Goal: Task Accomplishment & Management: Manage account settings

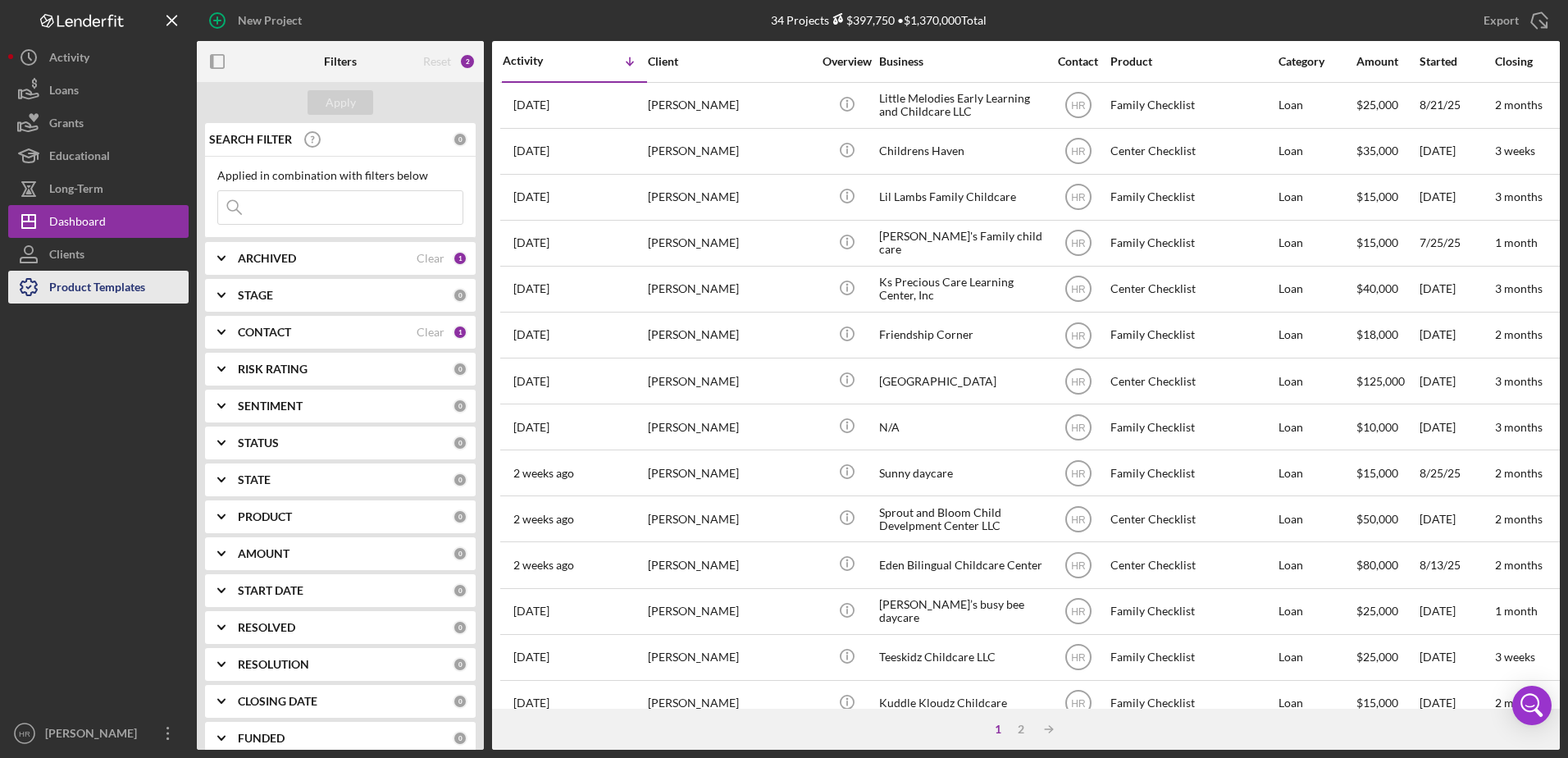
click at [98, 297] on div "Product Templates" at bounding box center [97, 289] width 96 height 37
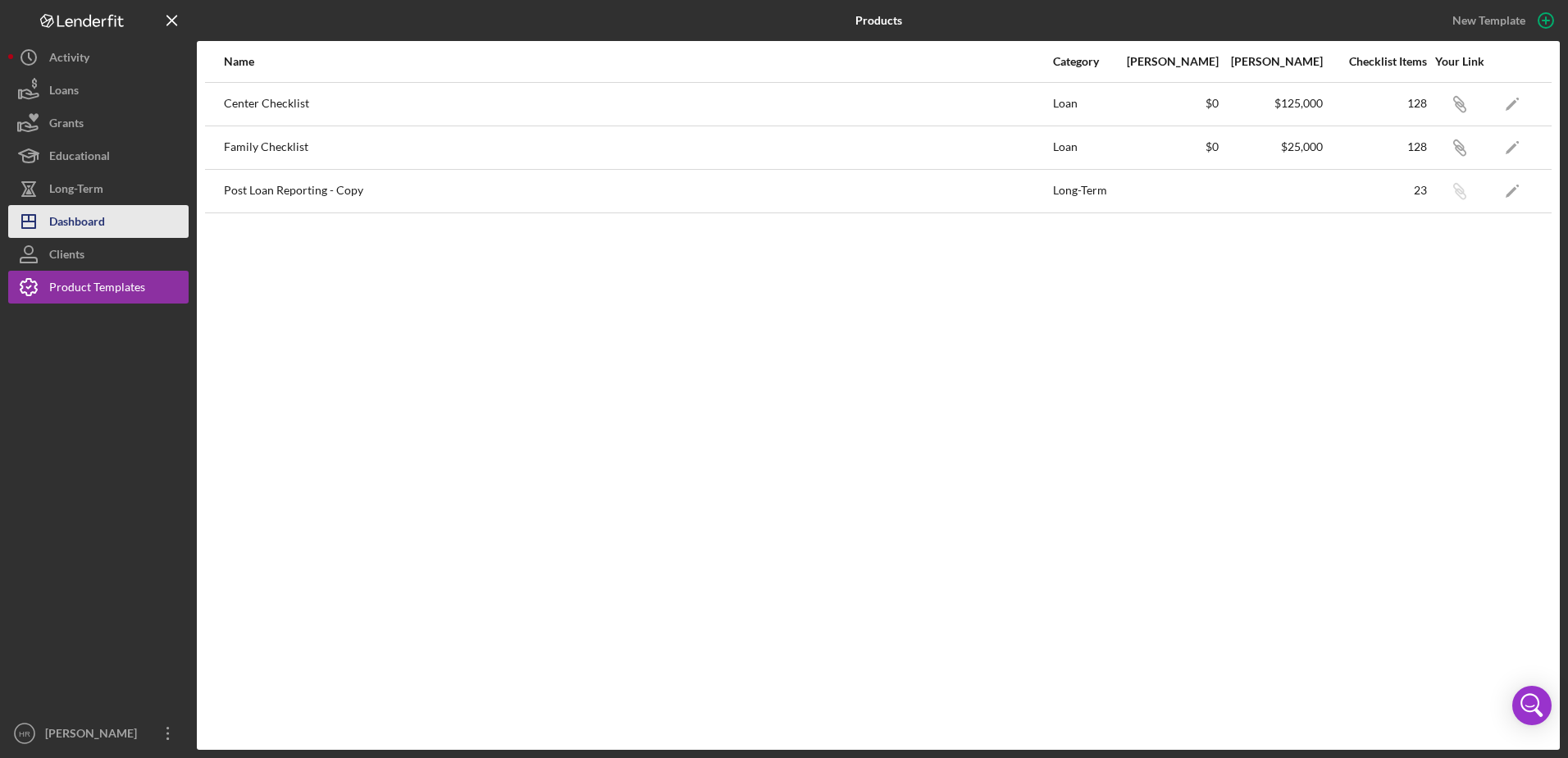
click at [99, 233] on div "Dashboard" at bounding box center [77, 222] width 55 height 37
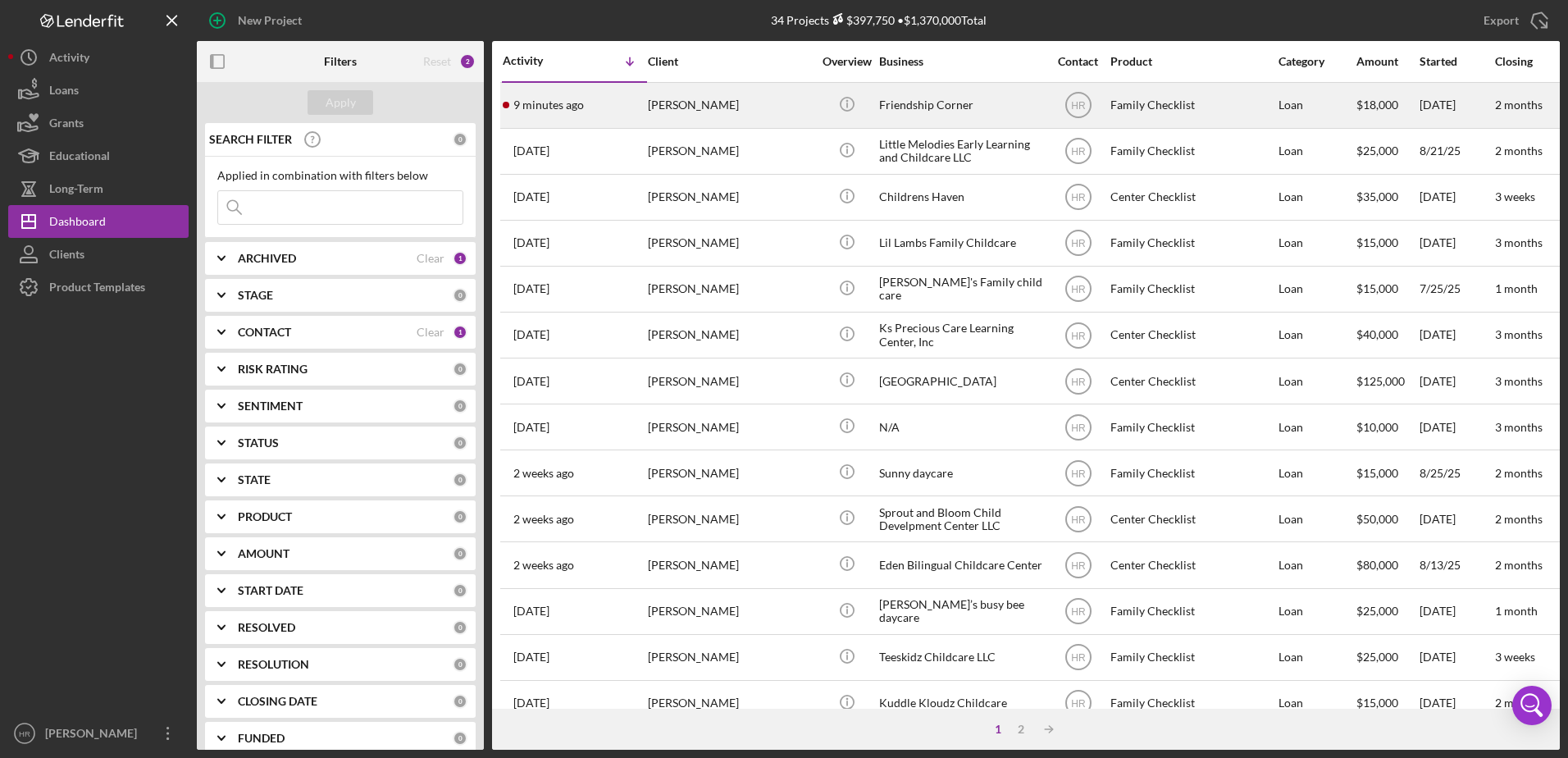
click at [933, 106] on div "Friendship Corner" at bounding box center [961, 106] width 164 height 43
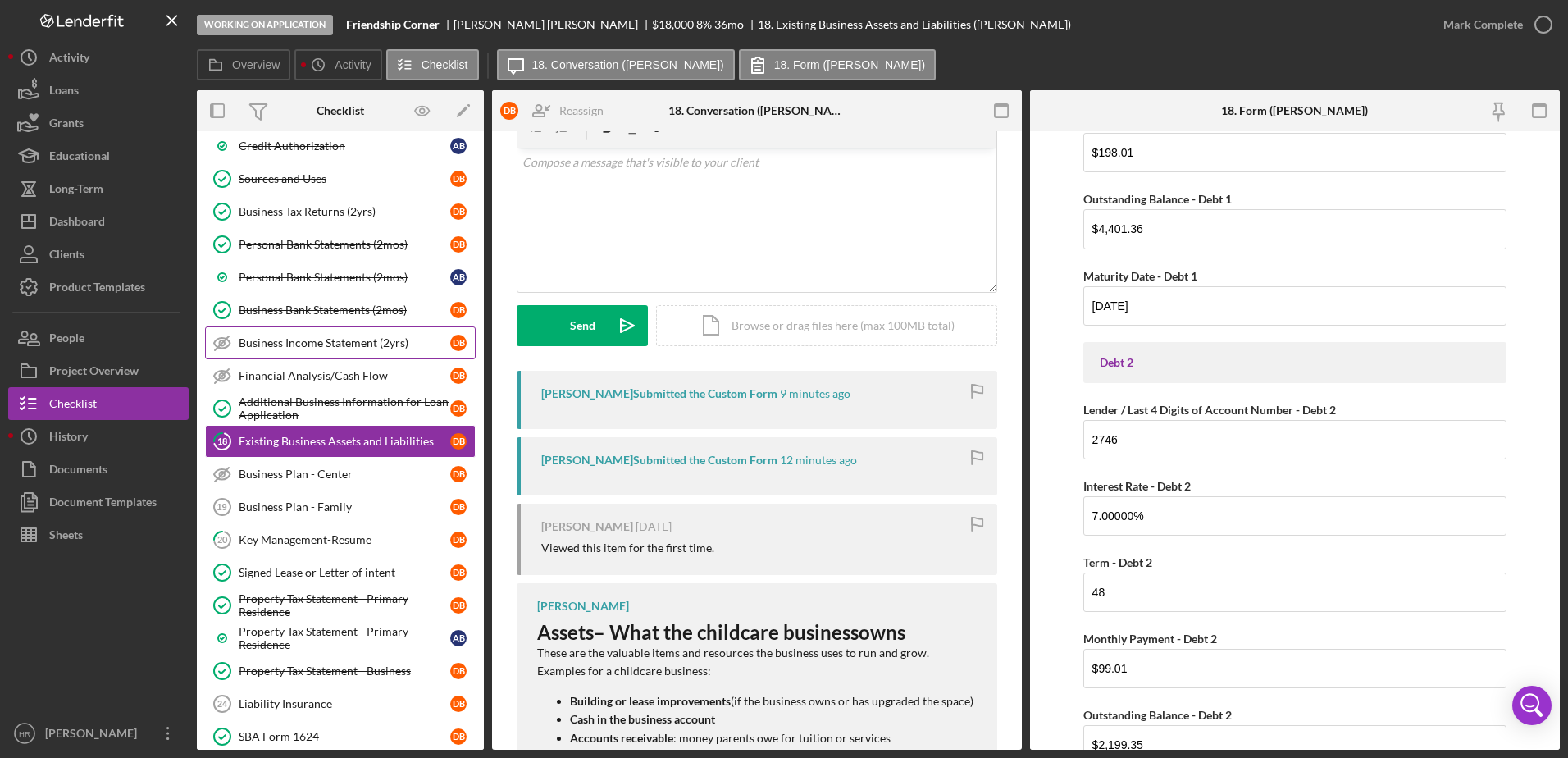
scroll to position [100, 0]
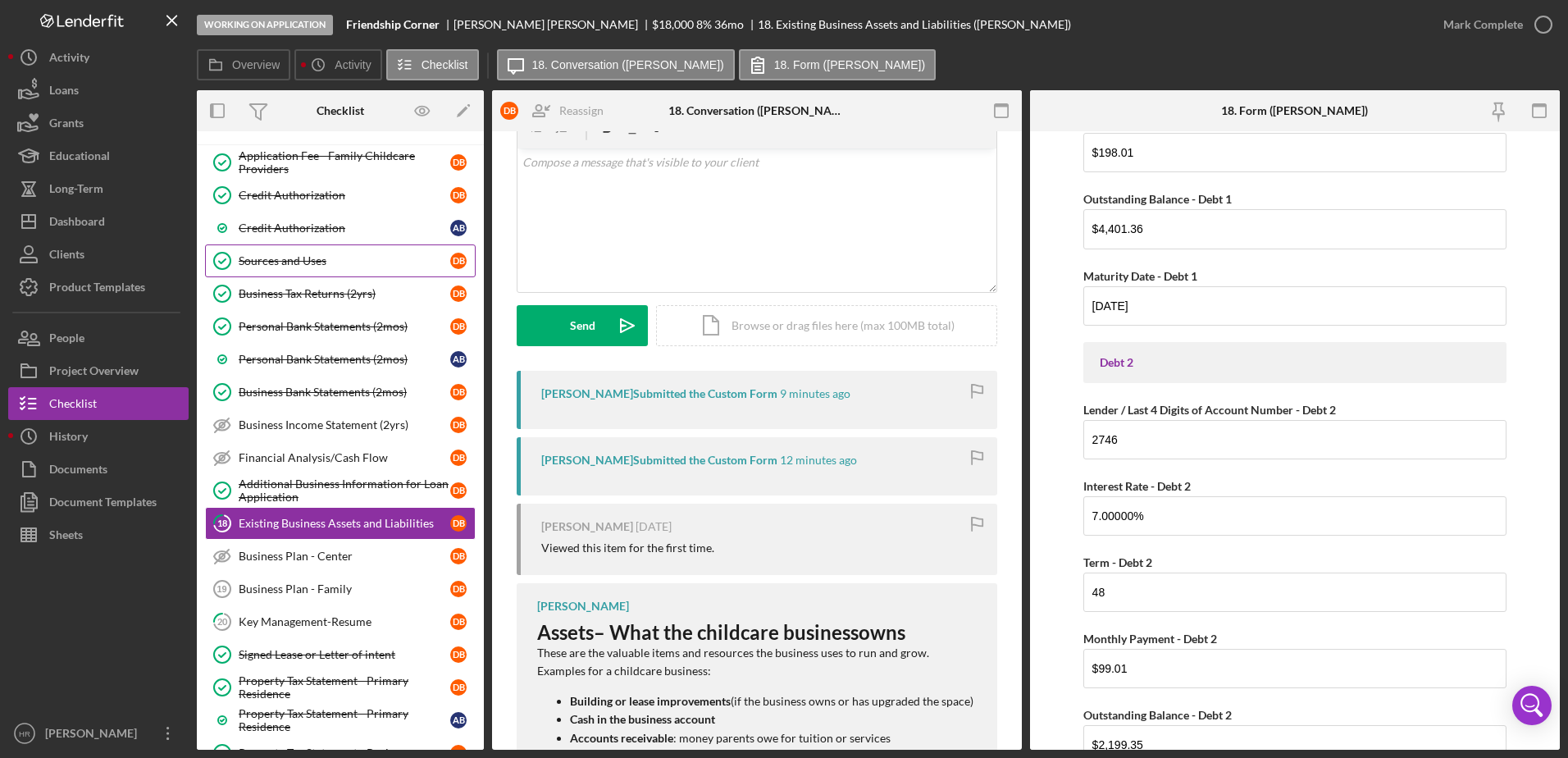
click at [293, 266] on div "Sources and Uses" at bounding box center [345, 260] width 211 height 13
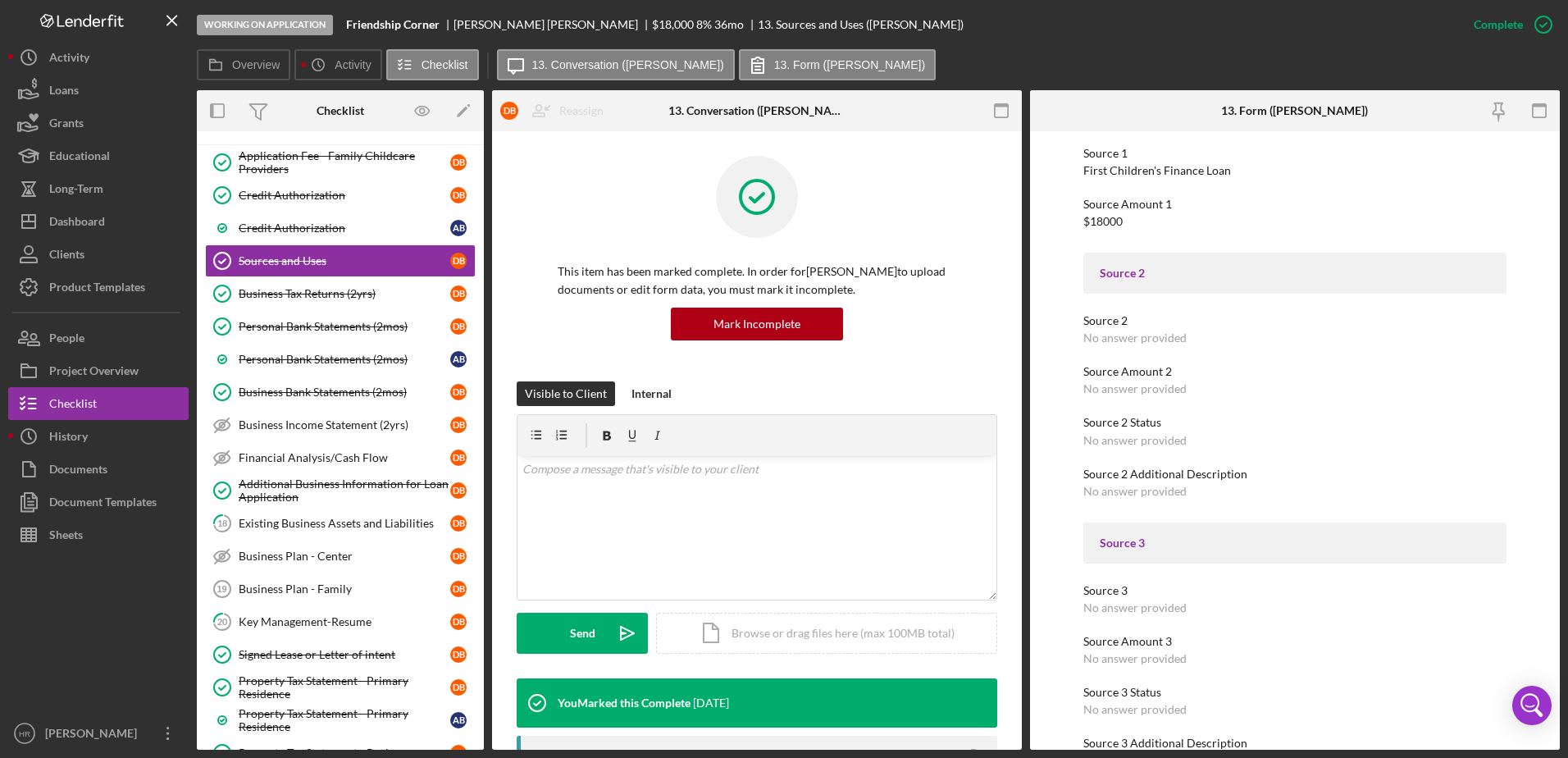
scroll to position [246, 0]
click at [284, 527] on div "Existing Business Assets and Liabilities" at bounding box center [345, 523] width 211 height 13
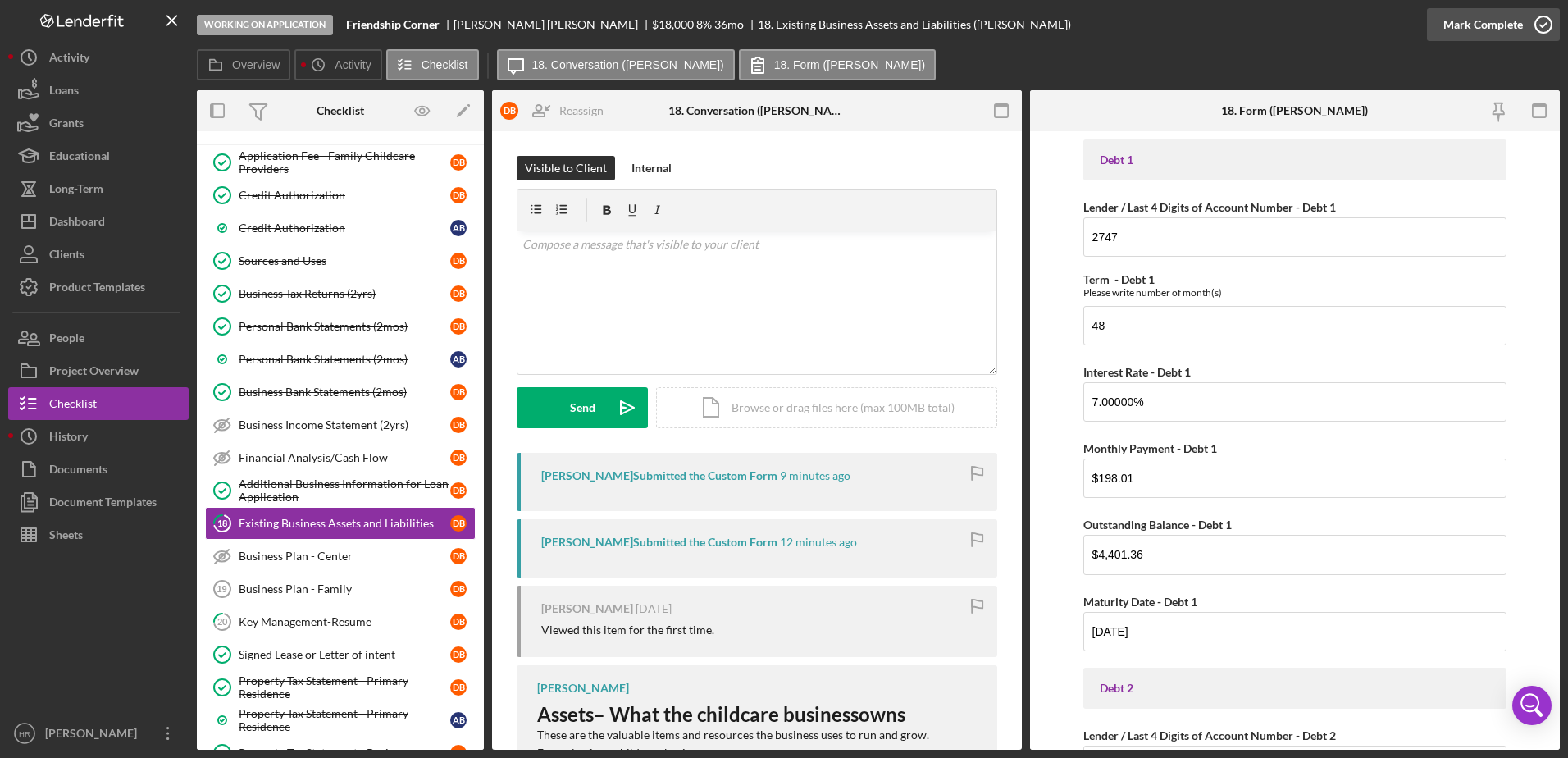
click at [1537, 27] on icon "button" at bounding box center [1542, 24] width 41 height 41
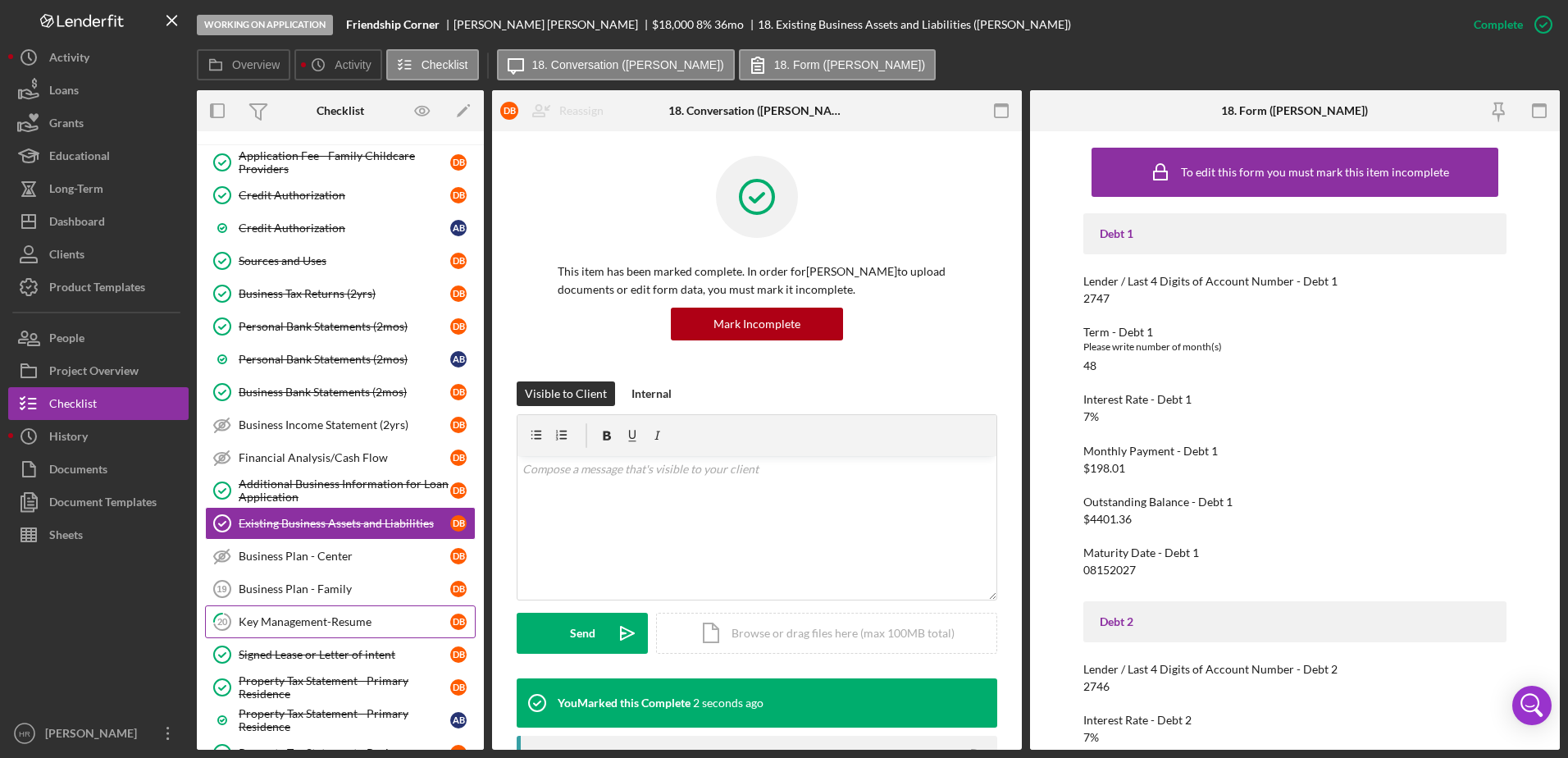
click at [296, 616] on div "Key Management-Resume" at bounding box center [345, 621] width 211 height 13
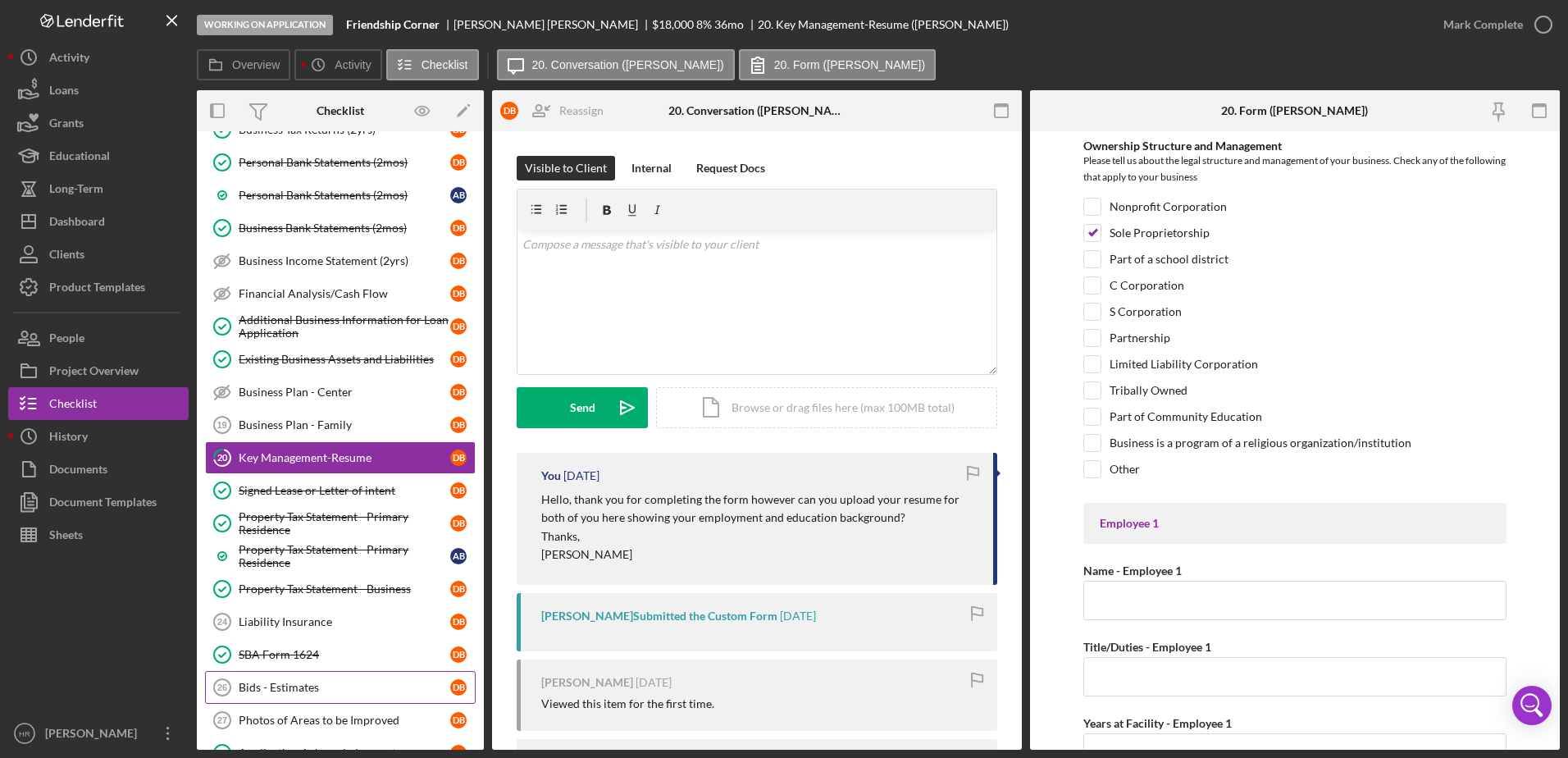
scroll to position [346, 0]
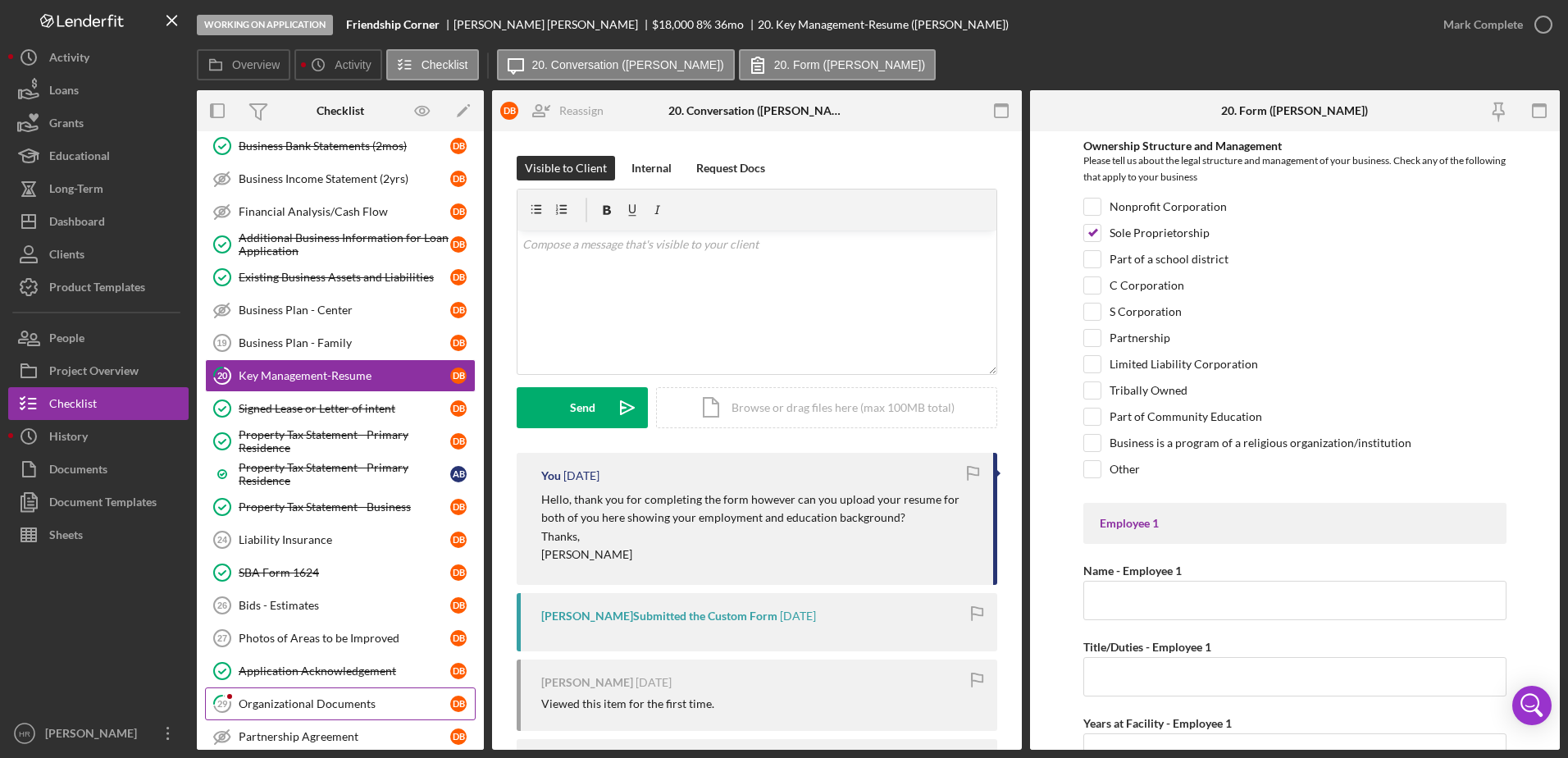
click at [289, 692] on link "29 Organizational Documents D B" at bounding box center [340, 704] width 271 height 33
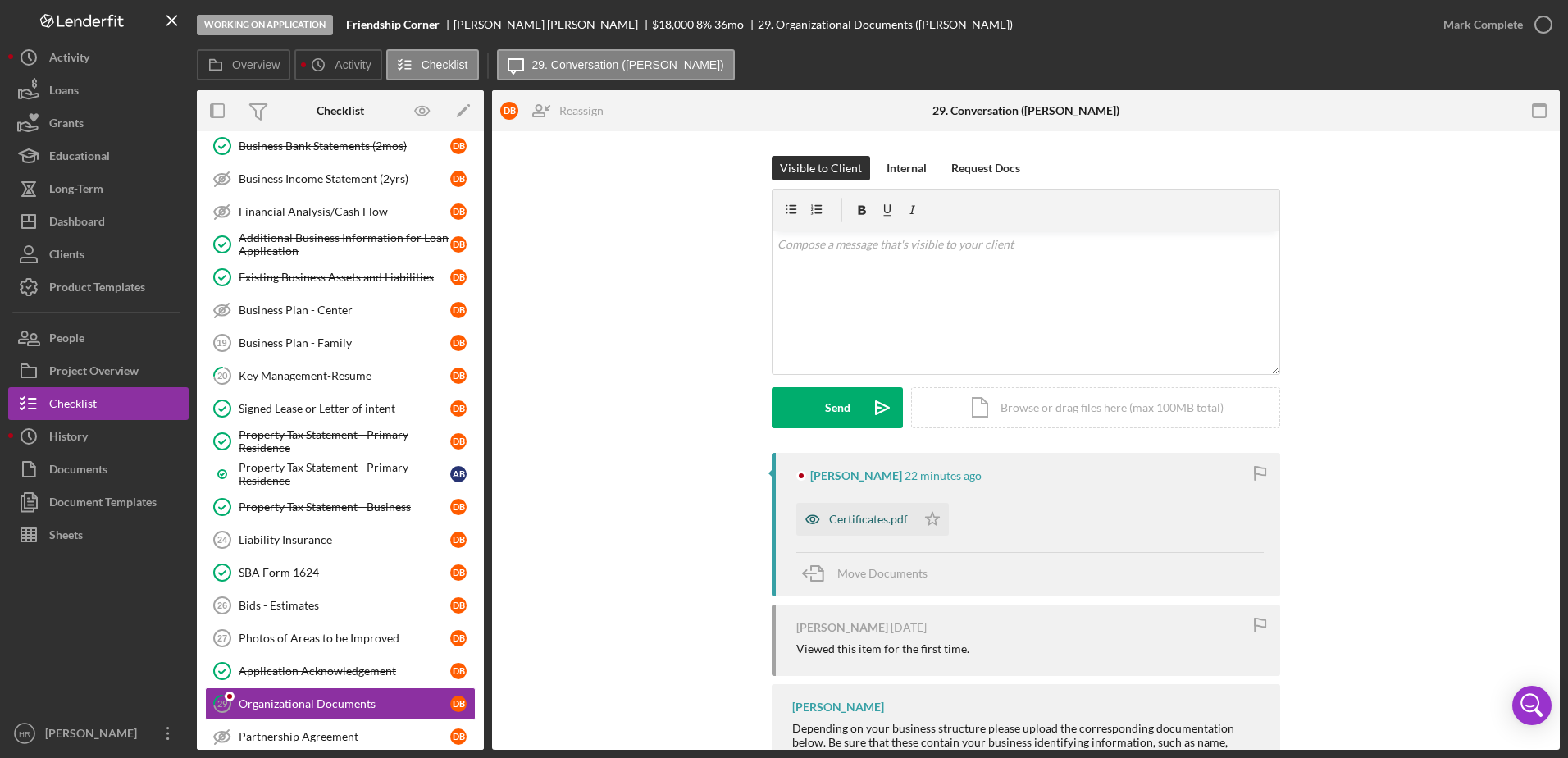
click at [859, 517] on div "Certificates.pdf" at bounding box center [868, 519] width 79 height 13
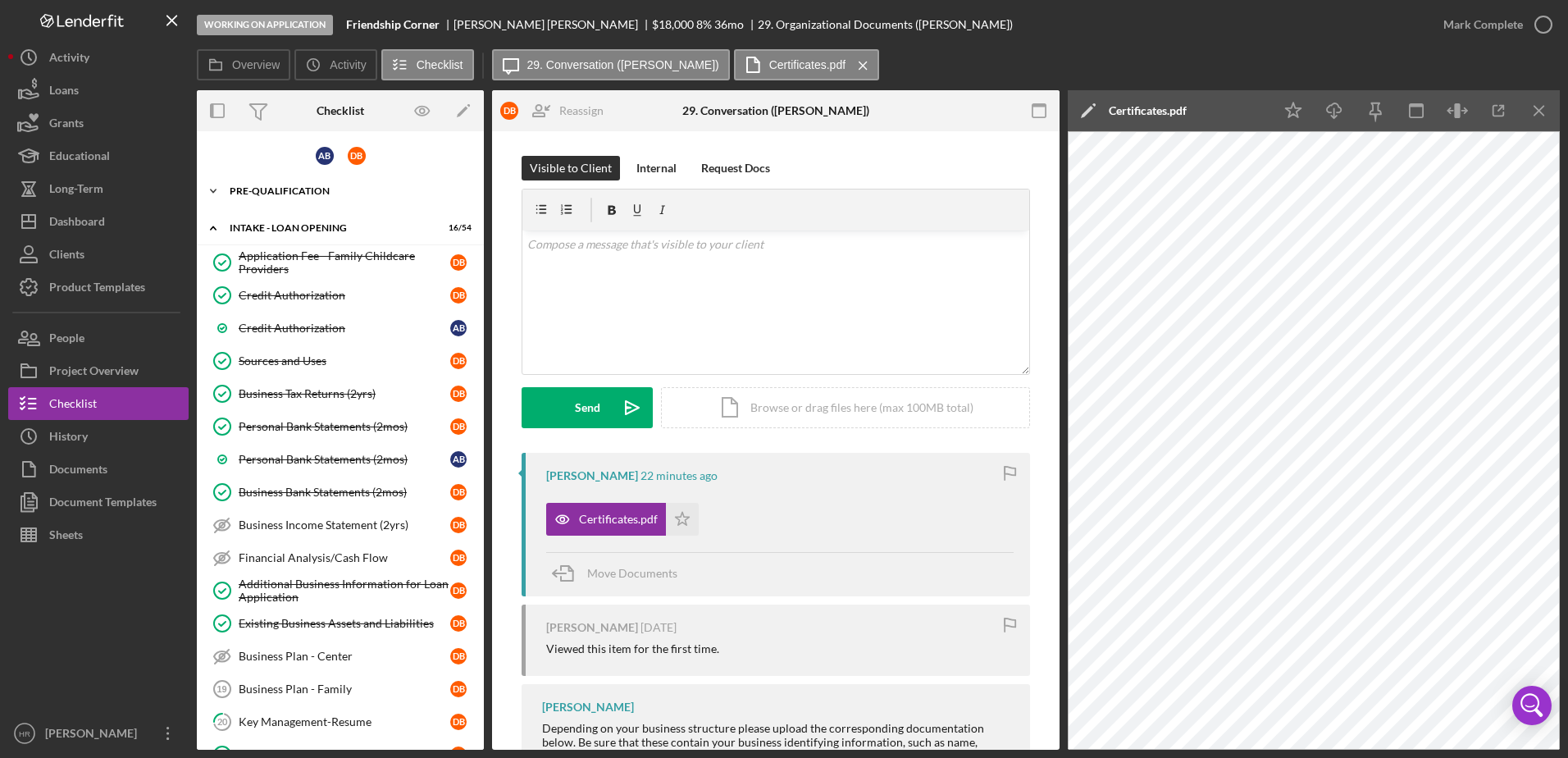
click at [289, 182] on div "Icon/Expander Pre-Qualification 22 / 26" at bounding box center [340, 191] width 287 height 33
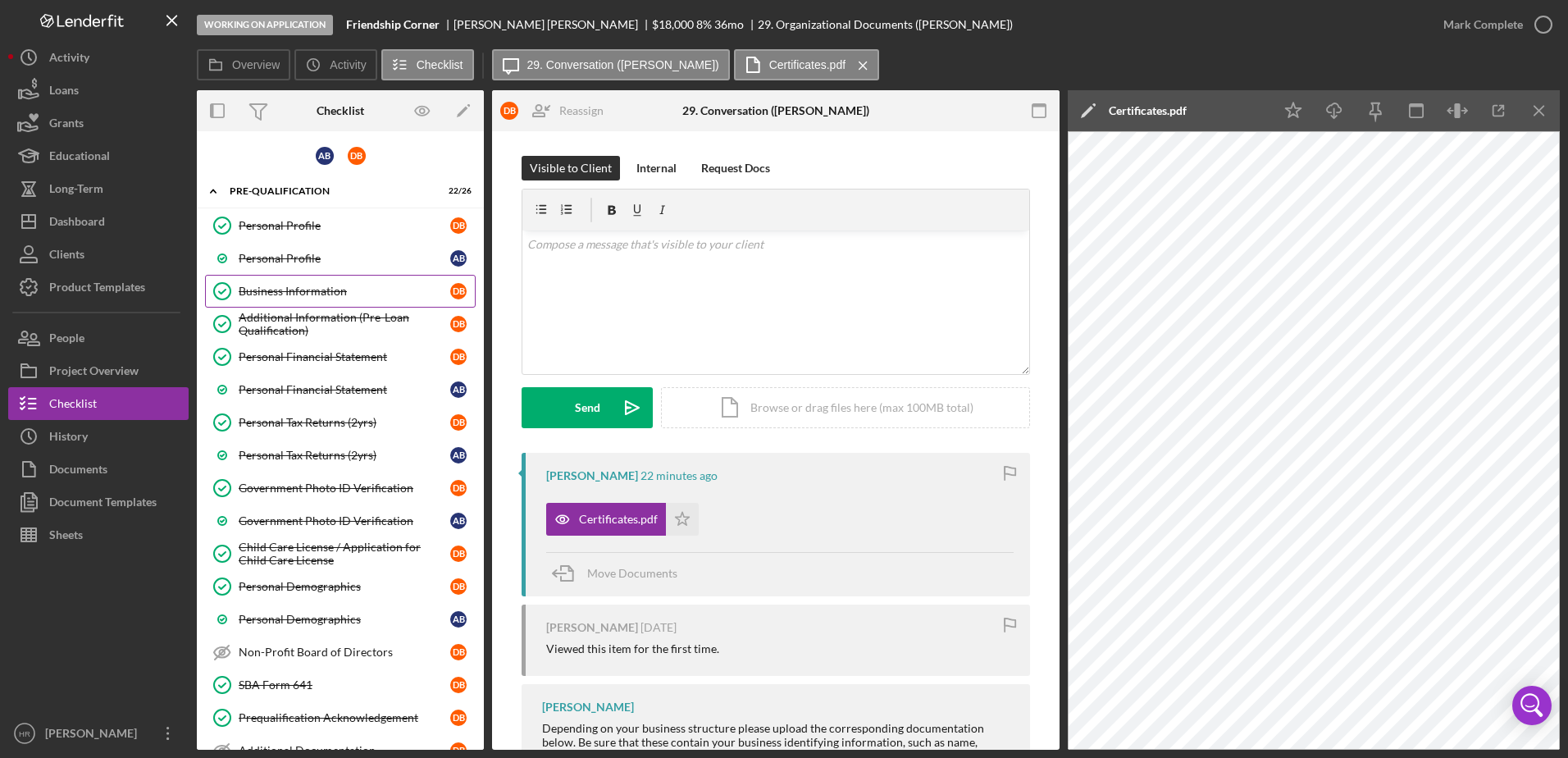
drag, startPoint x: 299, startPoint y: 287, endPoint x: 392, endPoint y: 298, distance: 93.6
click at [301, 287] on div "Business Information" at bounding box center [345, 291] width 211 height 13
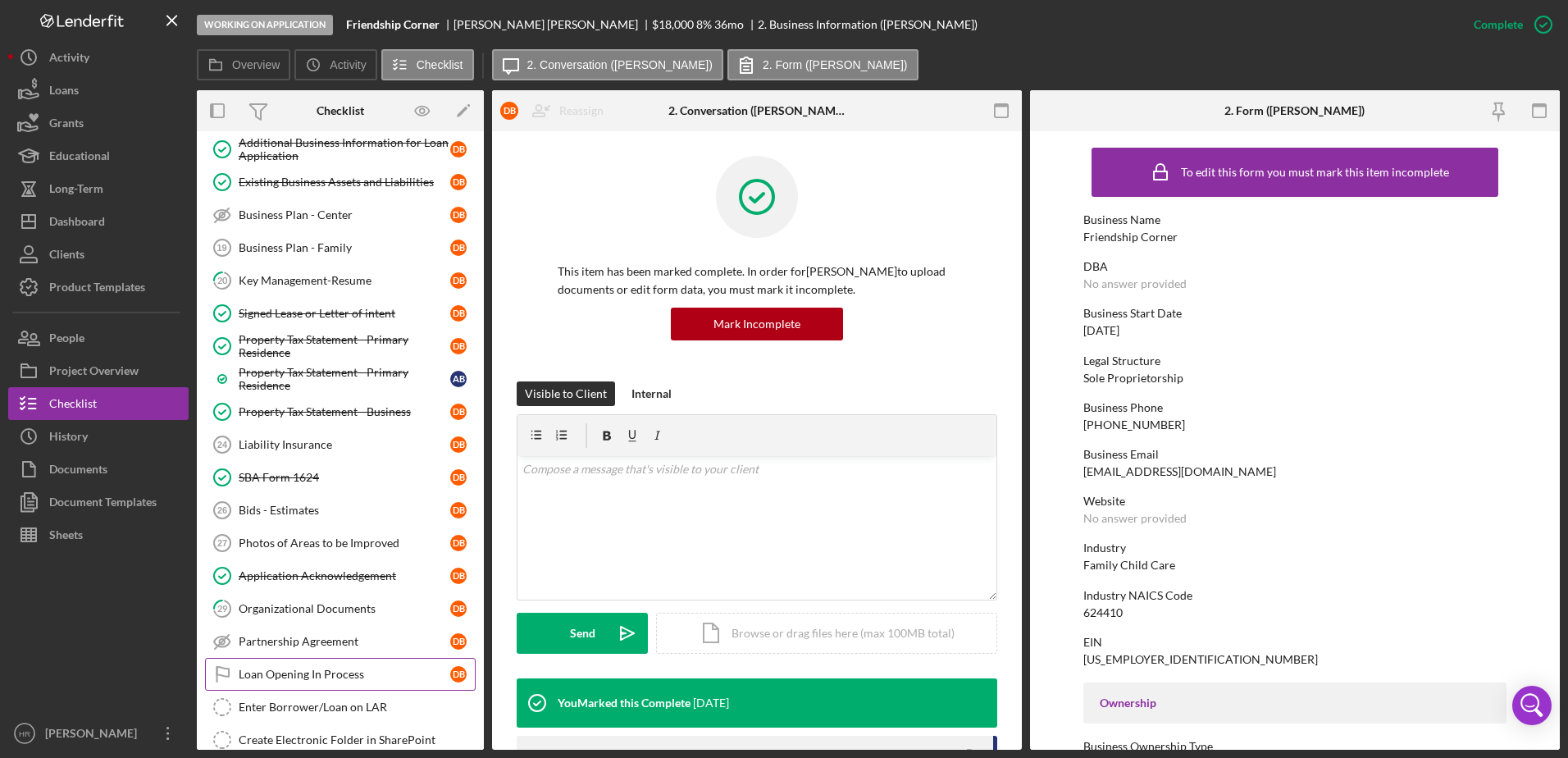
scroll to position [1312, 0]
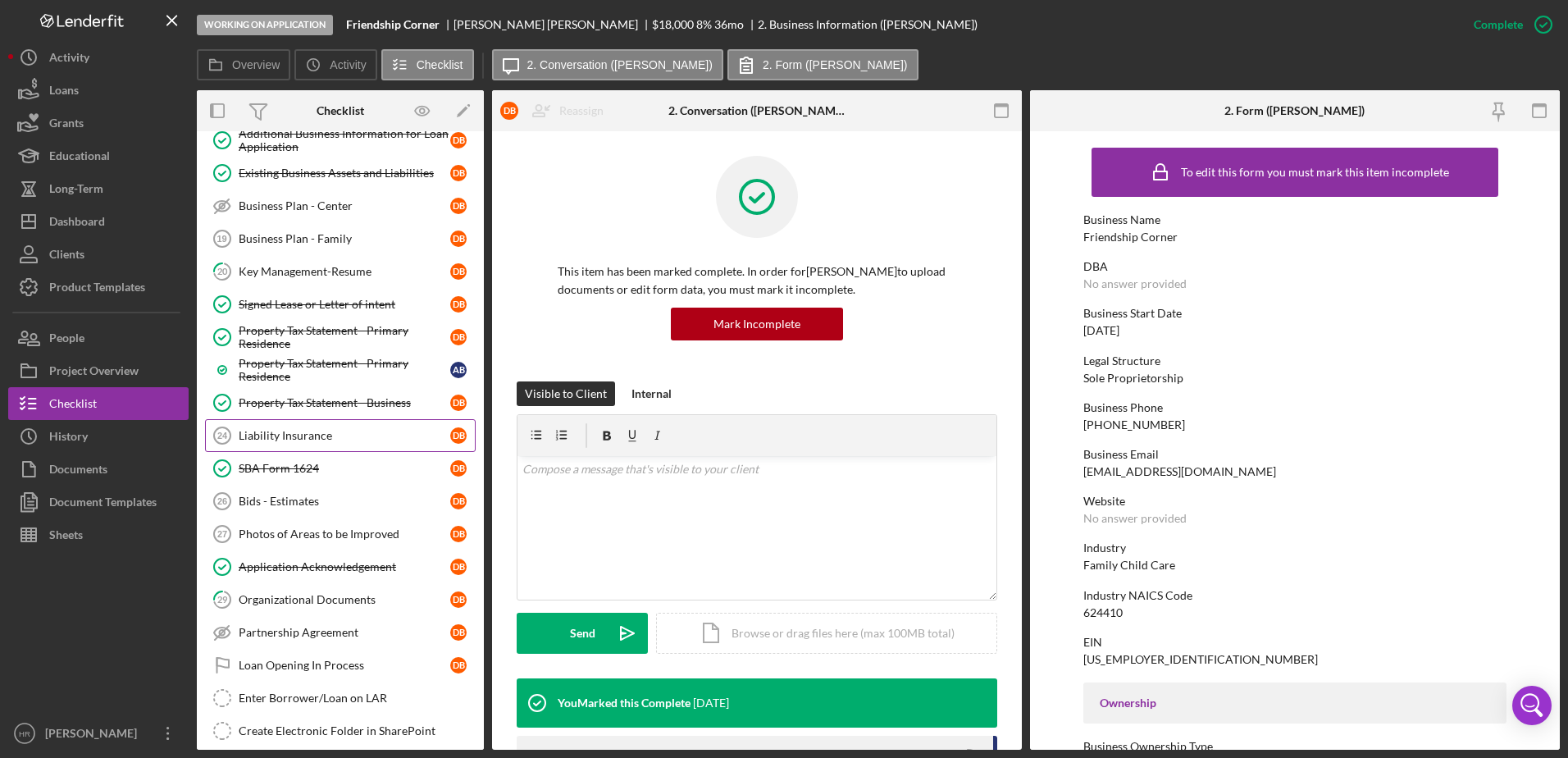
click at [289, 437] on div "Liability Insurance" at bounding box center [345, 435] width 211 height 13
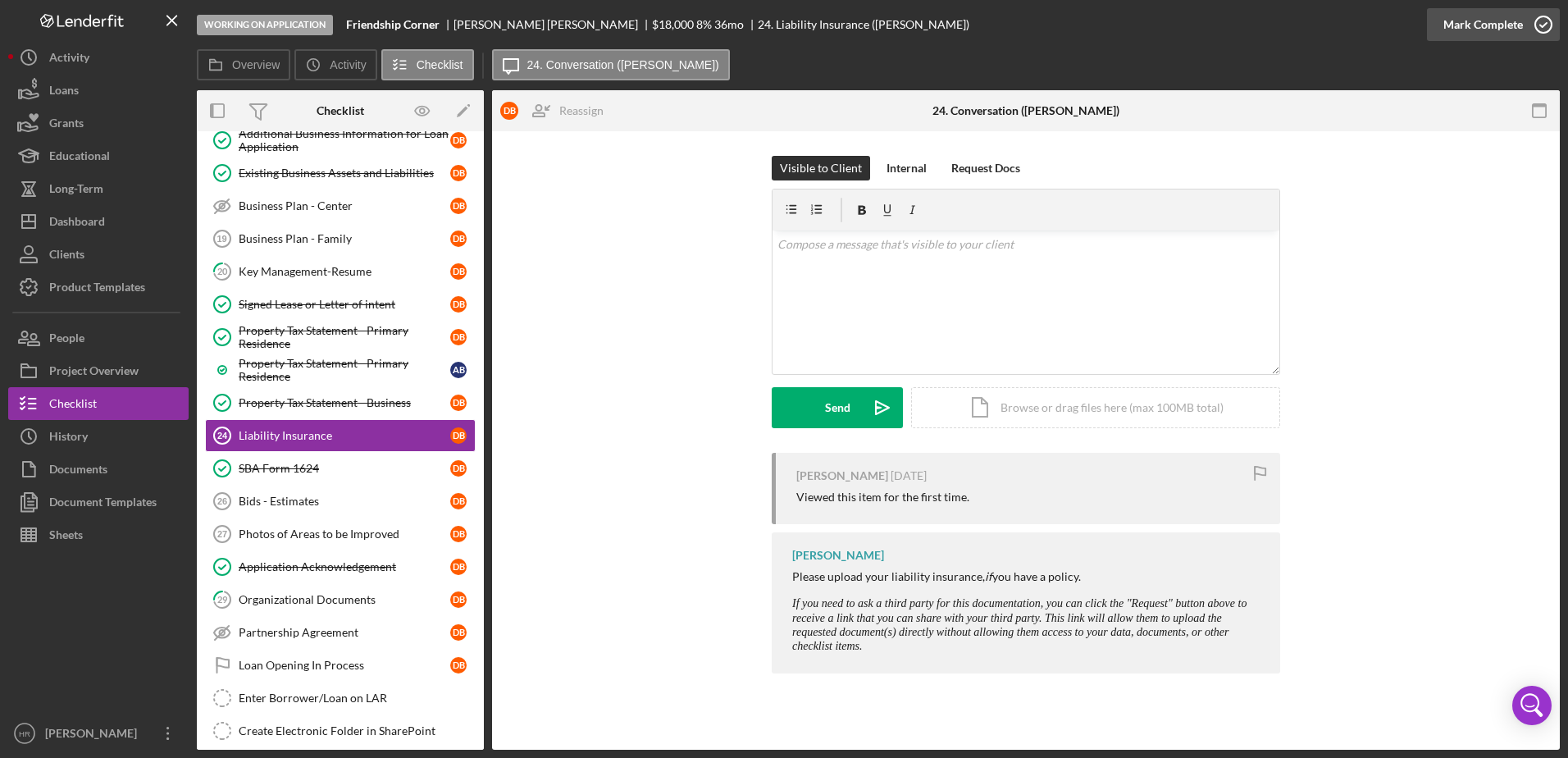
click at [1537, 20] on icon "button" at bounding box center [1542, 24] width 41 height 41
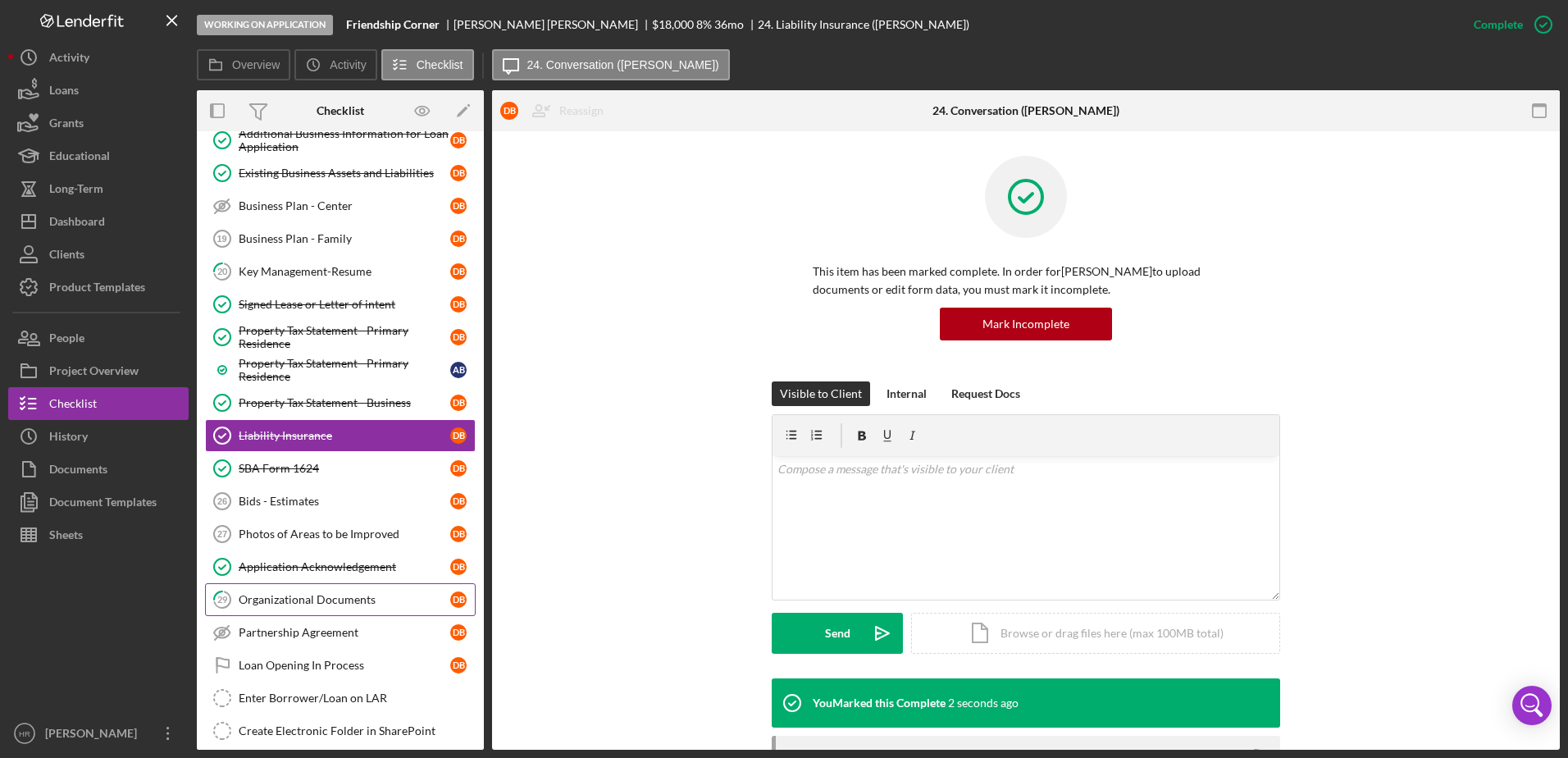
click at [306, 591] on link "29 Organizational Documents D B" at bounding box center [340, 599] width 271 height 33
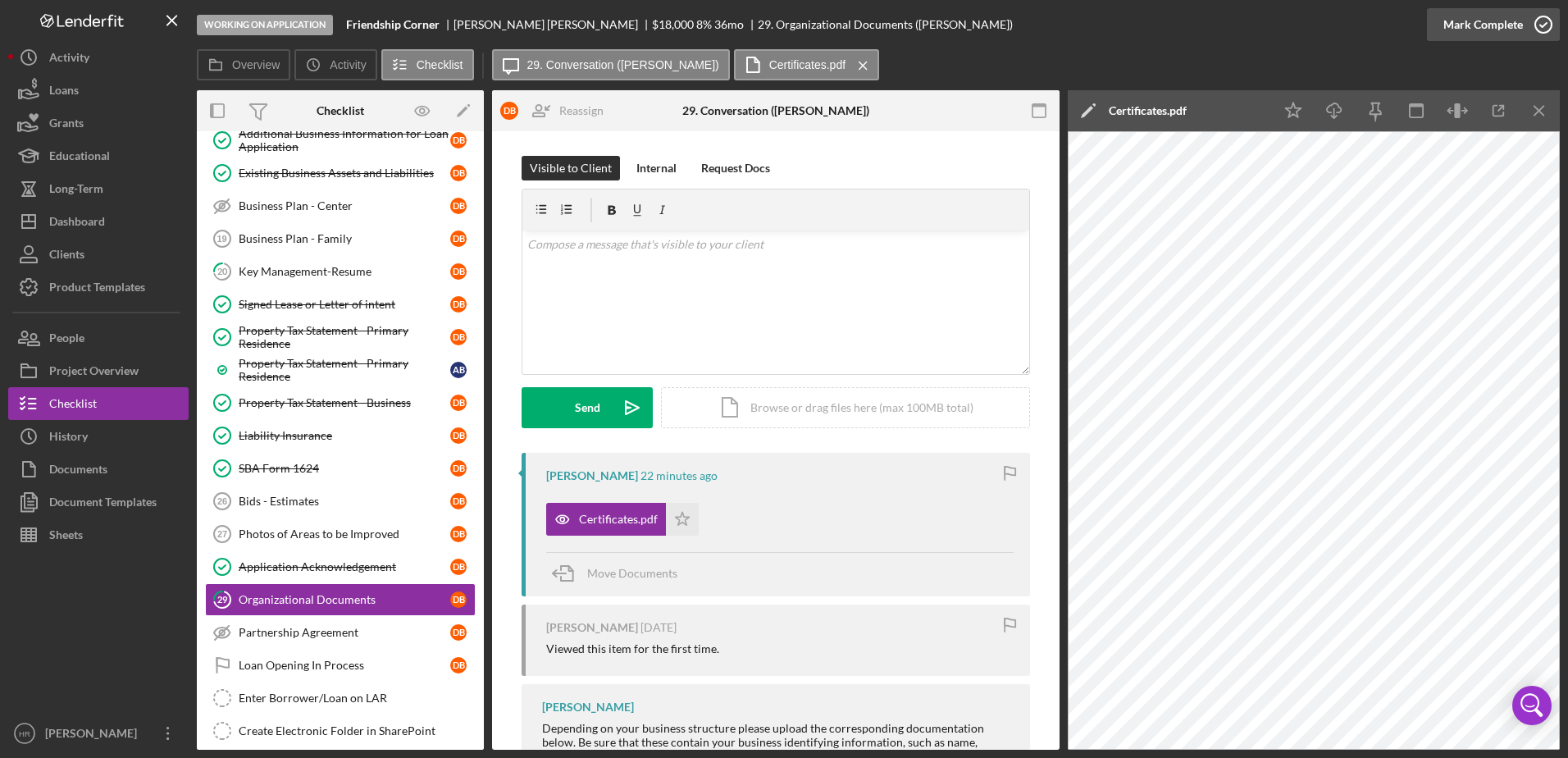
click at [1536, 20] on icon "button" at bounding box center [1542, 24] width 41 height 41
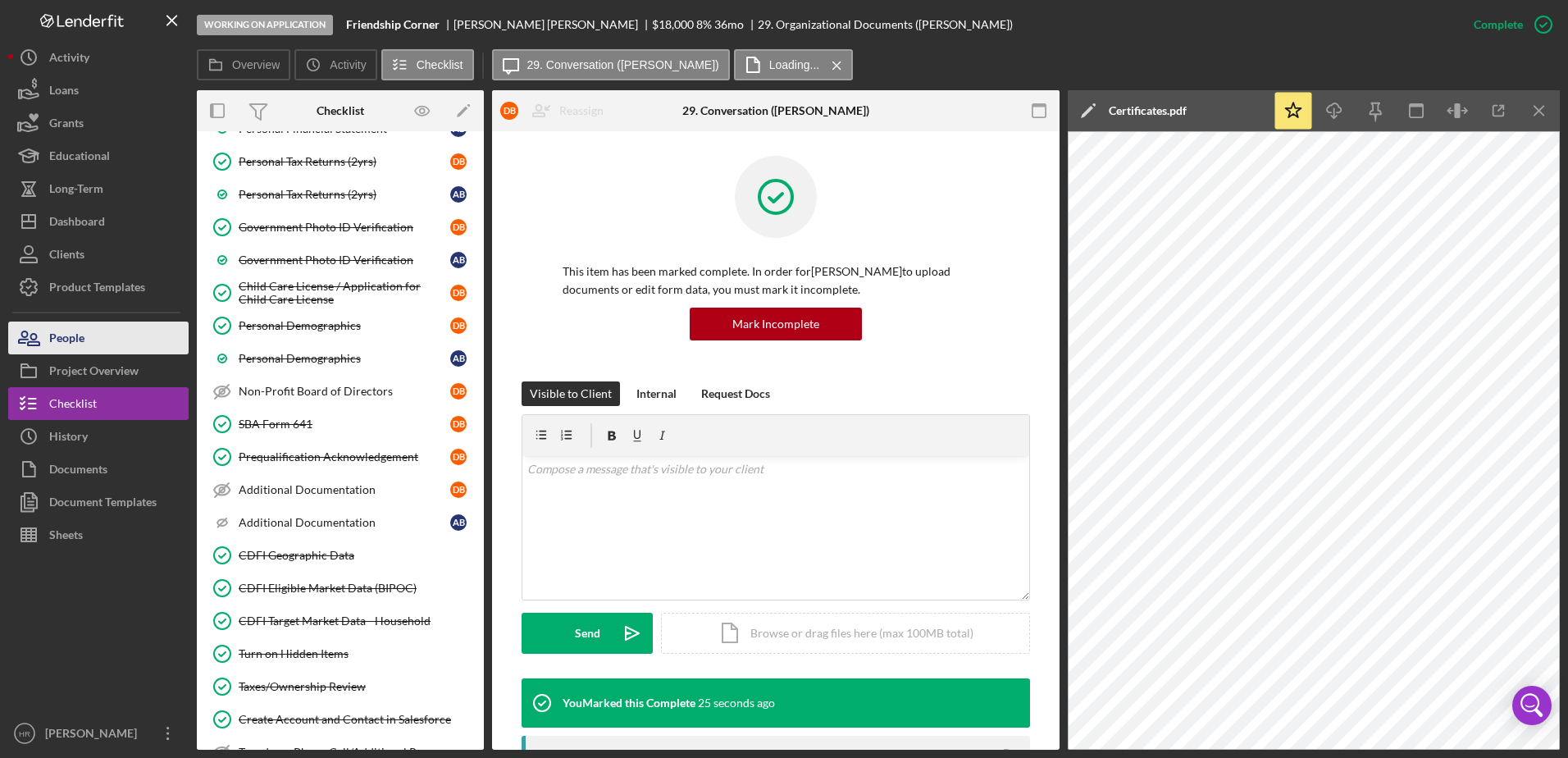
scroll to position [328, 0]
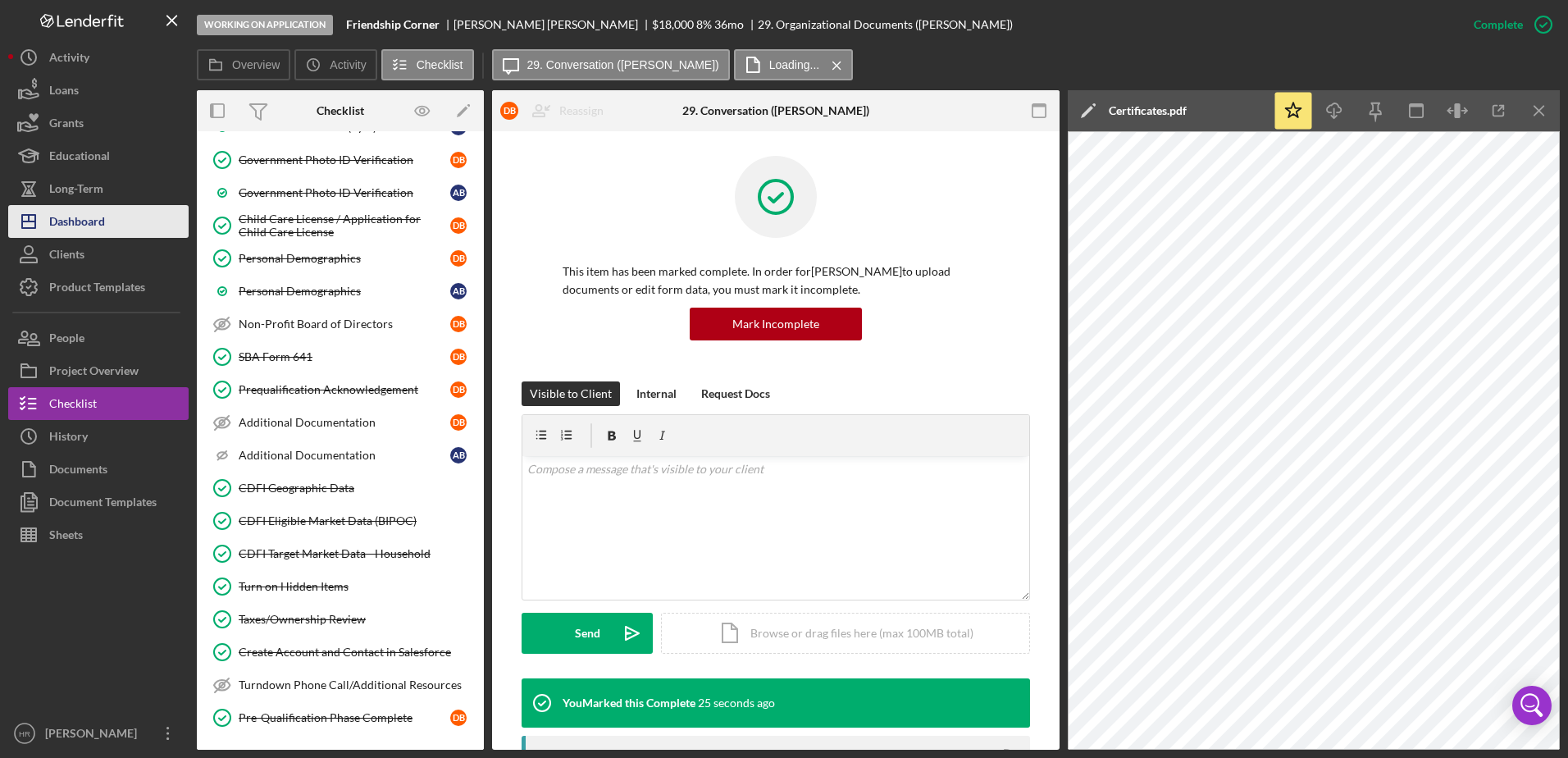
click at [84, 214] on div "Dashboard" at bounding box center [77, 222] width 55 height 37
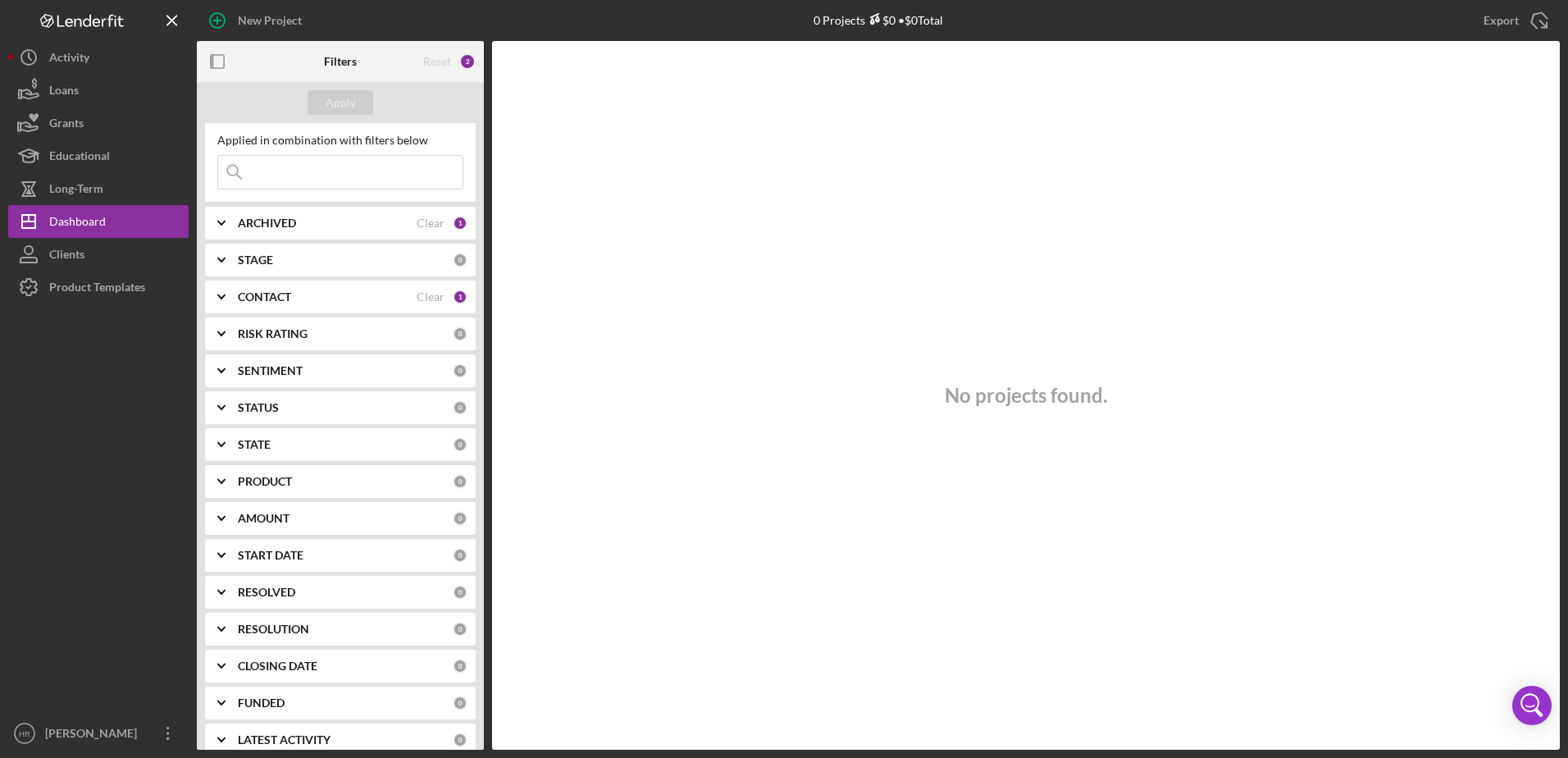
scroll to position [54, 0]
